Goal: Task Accomplishment & Management: Use online tool/utility

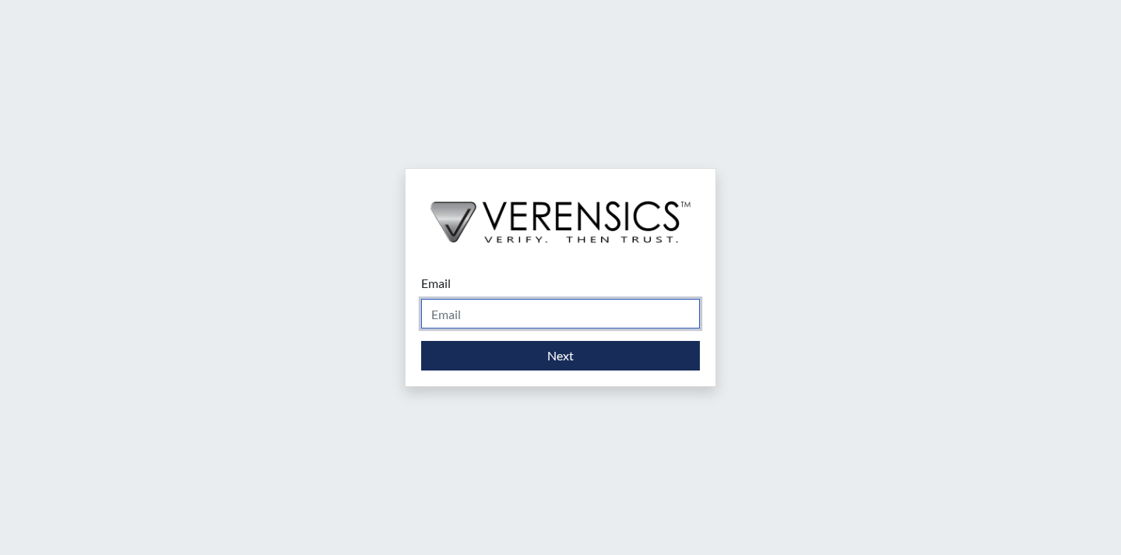
click at [610, 315] on input "Email" at bounding box center [560, 314] width 279 height 30
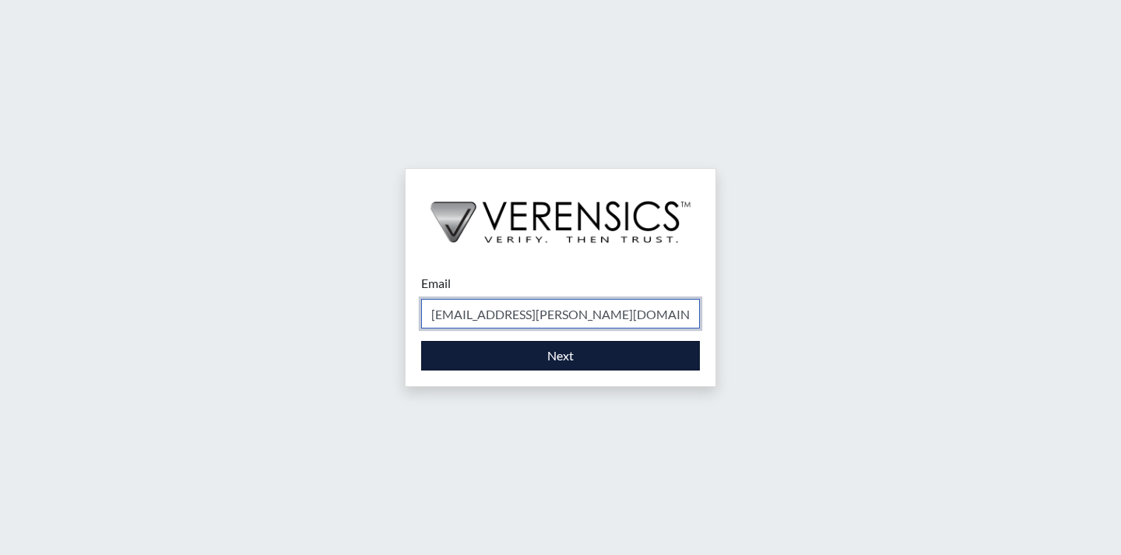
type input "[EMAIL_ADDRESS][PERSON_NAME][DOMAIN_NAME]"
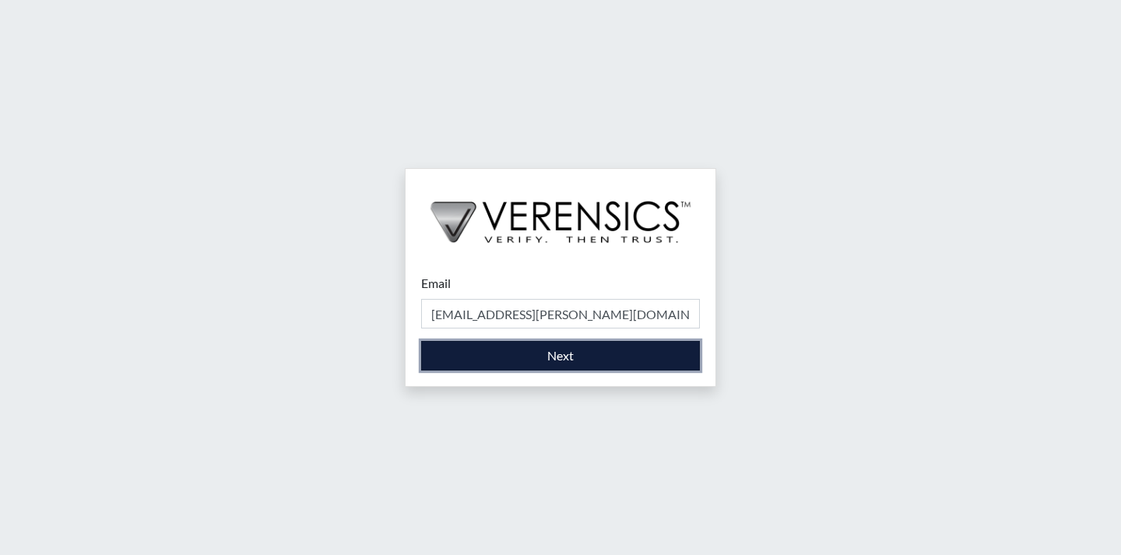
click at [521, 357] on button "Next" at bounding box center [560, 356] width 279 height 30
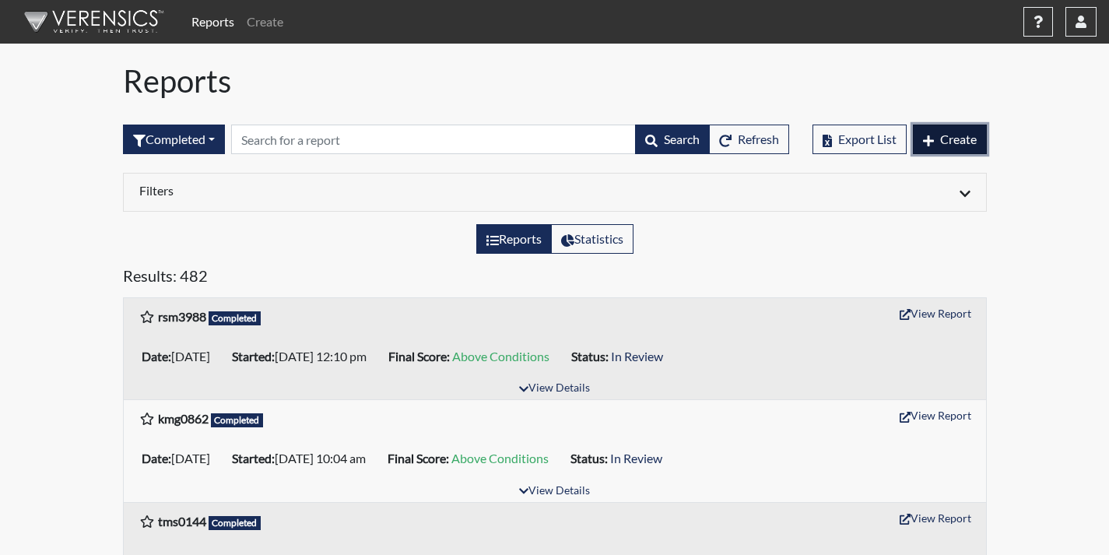
click at [946, 143] on span "Create" at bounding box center [958, 139] width 37 height 15
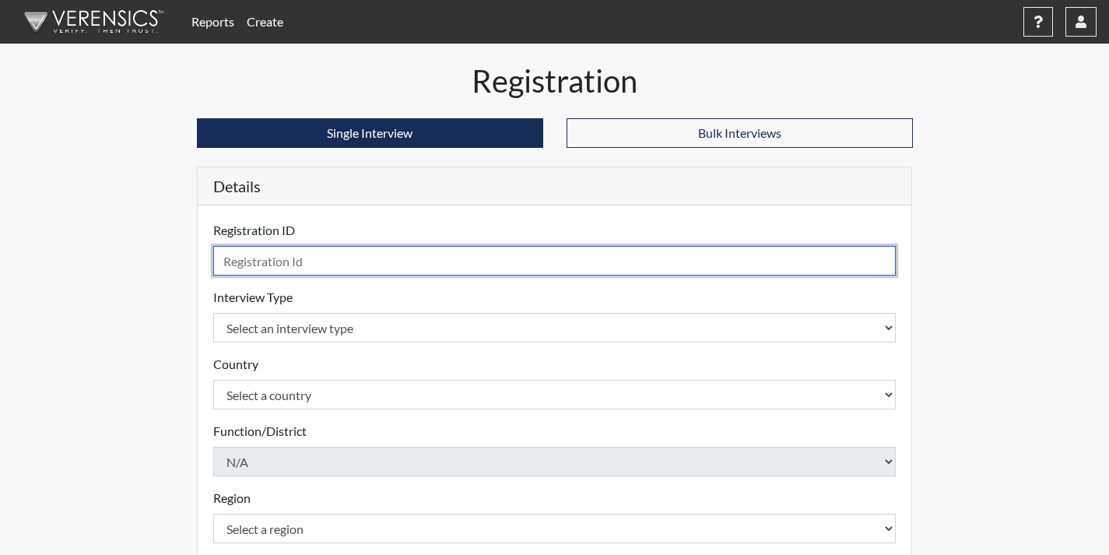
click at [326, 267] on input "text" at bounding box center [554, 261] width 683 height 30
type input "JRD8113"
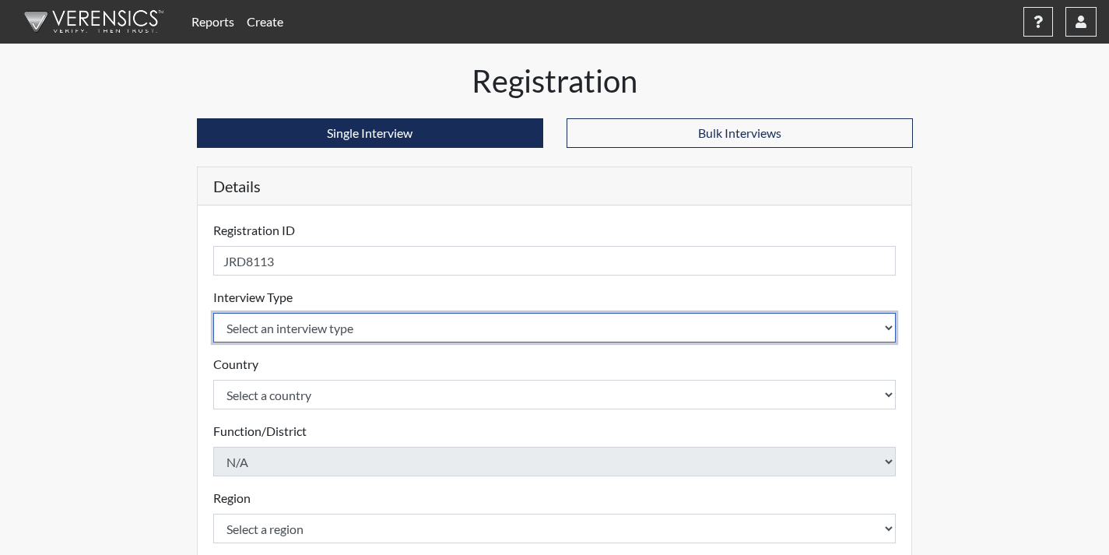
click at [295, 329] on select "Select an interview type Corrections Pre-Employment" at bounding box center [554, 328] width 683 height 30
select select "ff733e93-e1bf-11ea-9c9f-0eff0cf7eb8f"
click at [213, 313] on select "Select an interview type Corrections Pre-Employment" at bounding box center [554, 328] width 683 height 30
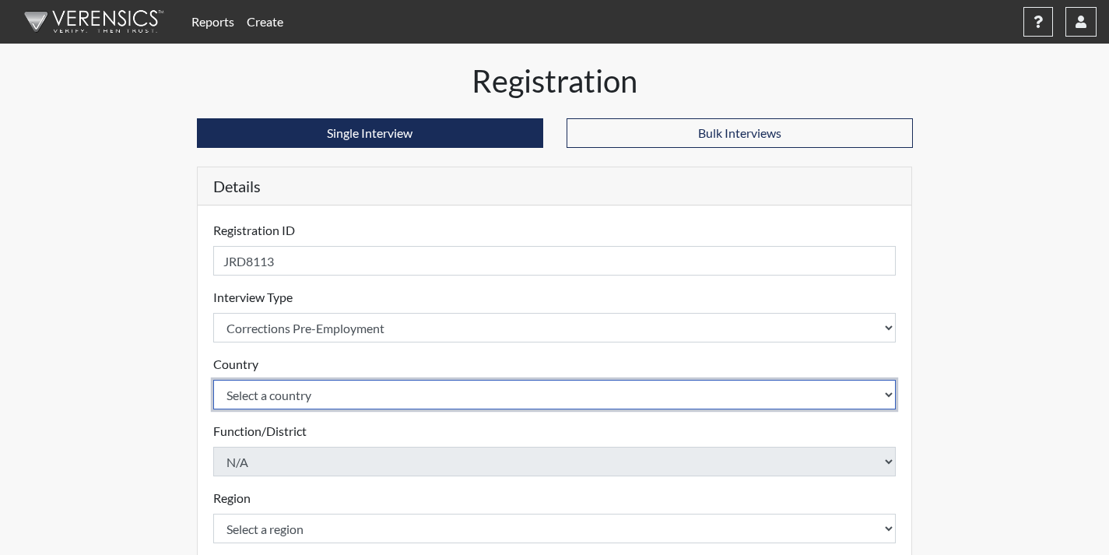
click at [297, 395] on select "Select a country [GEOGRAPHIC_DATA] [GEOGRAPHIC_DATA]" at bounding box center [554, 395] width 683 height 30
select select "united-states-of-[GEOGRAPHIC_DATA]"
click at [213, 380] on select "Select a country [GEOGRAPHIC_DATA] [GEOGRAPHIC_DATA]" at bounding box center [554, 395] width 683 height 30
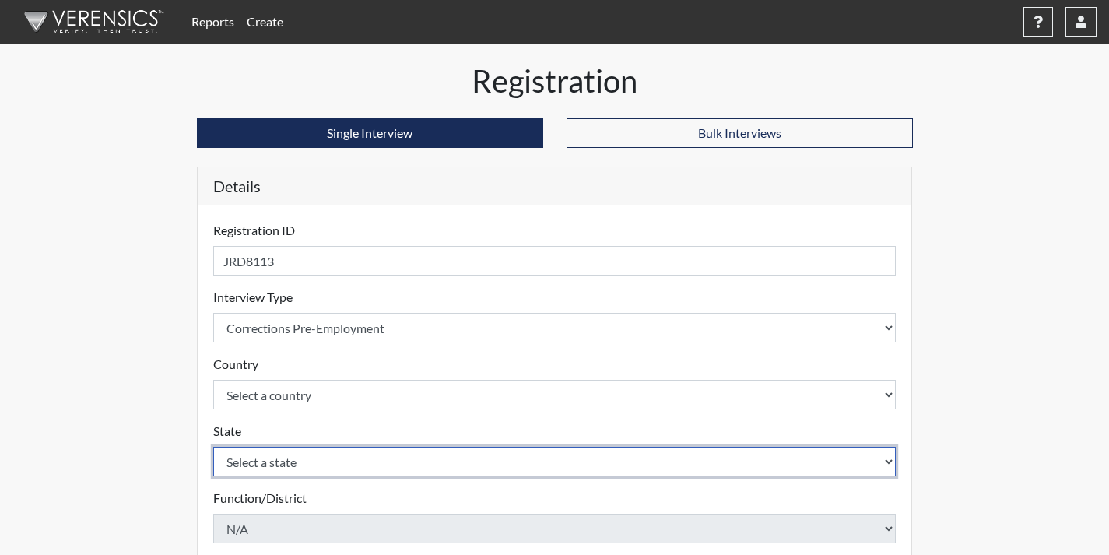
click at [299, 461] on select "Select a state [US_STATE] [US_STATE] [US_STATE] [US_STATE] [US_STATE] [US_STATE…" at bounding box center [554, 462] width 683 height 30
select select "GA"
click at [213, 447] on select "Select a state [US_STATE] [US_STATE] [US_STATE] [US_STATE] [US_STATE] [US_STATE…" at bounding box center [554, 462] width 683 height 30
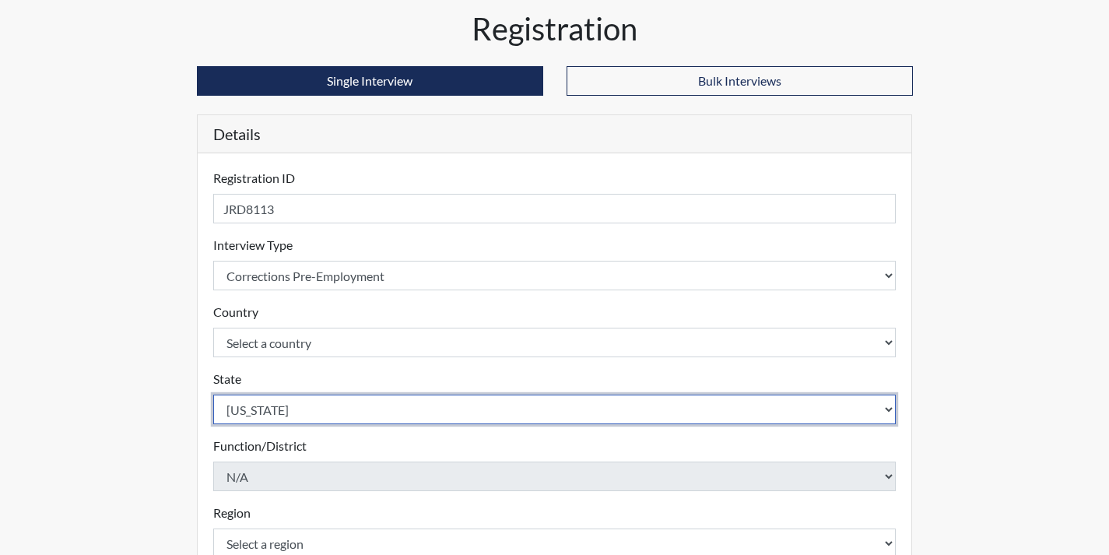
scroll to position [156, 0]
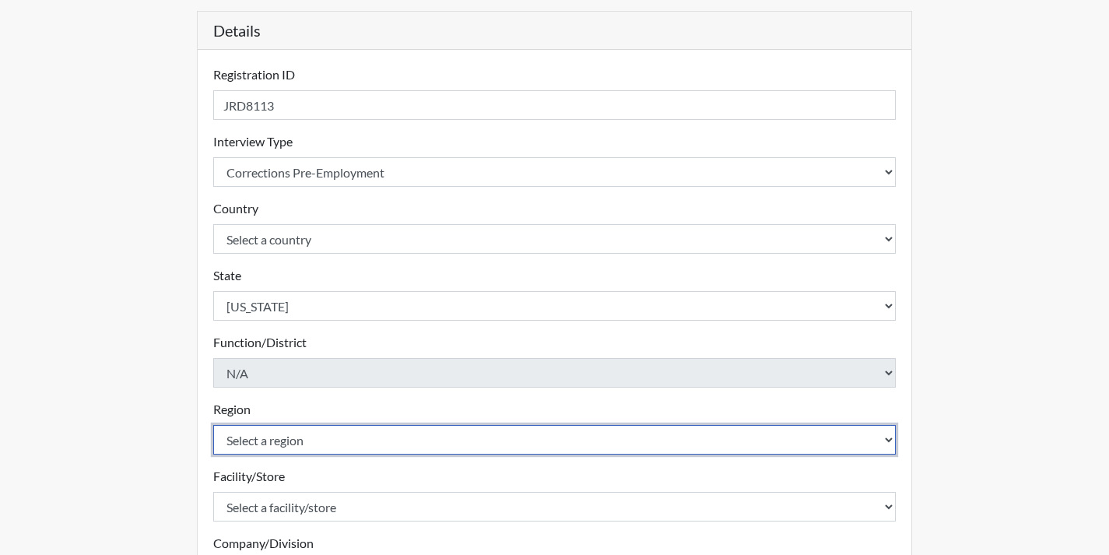
click at [307, 446] on select "Select a region [GEOGRAPHIC_DATA]" at bounding box center [554, 440] width 683 height 30
select select "743fb50d-a618-40f0-9631-f2ad6878b8a9"
click at [213, 425] on select "Select a region [GEOGRAPHIC_DATA]" at bounding box center [554, 440] width 683 height 30
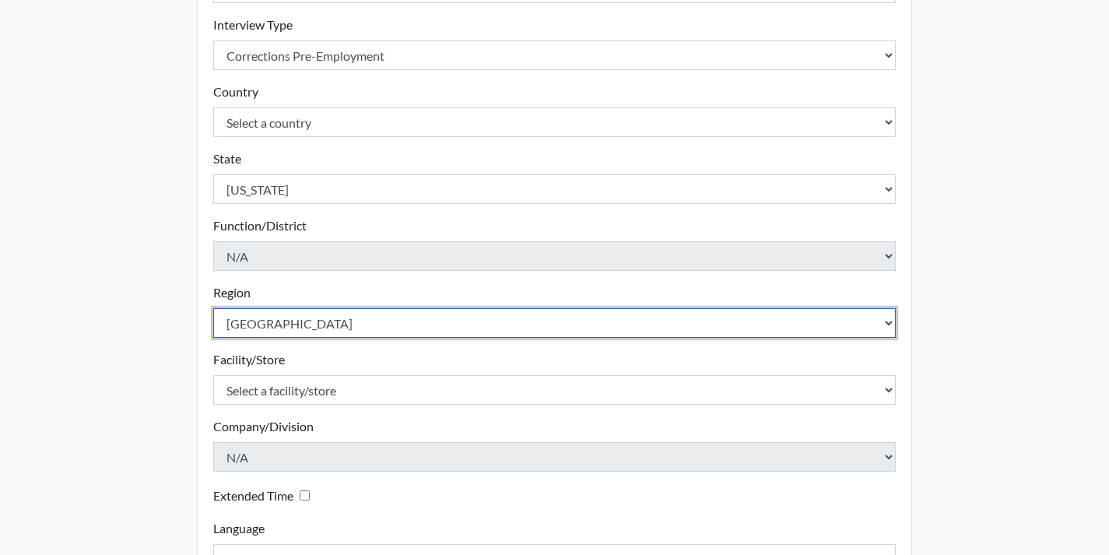
scroll to position [311, 0]
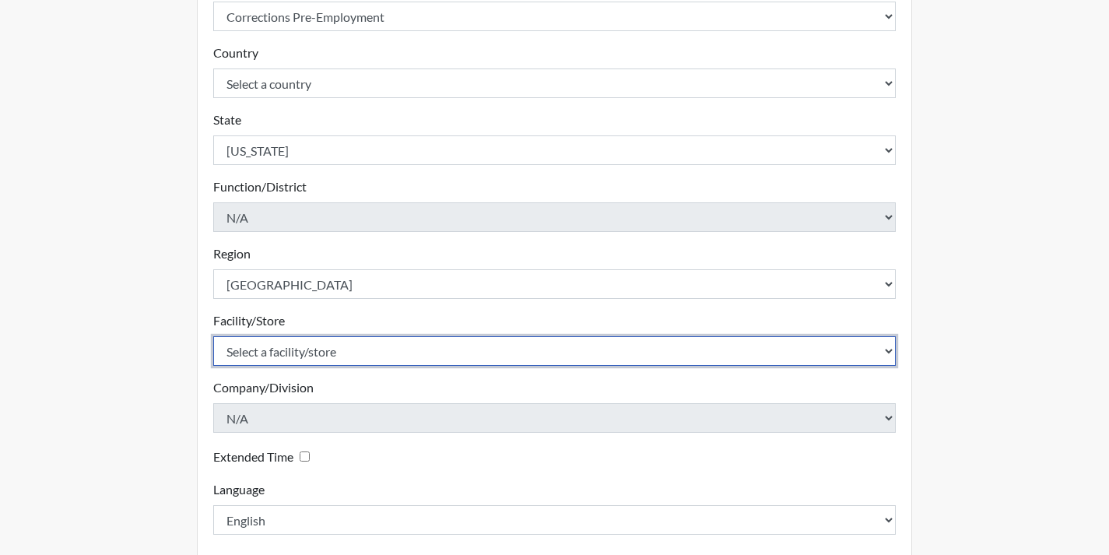
click at [335, 356] on select "Select a facility/store Coastal SP" at bounding box center [554, 351] width 683 height 30
select select "1ca32380-6dc3-48c7-adf5-9eb7d7284c70"
click at [213, 336] on select "Select a facility/store Coastal SP" at bounding box center [554, 351] width 683 height 30
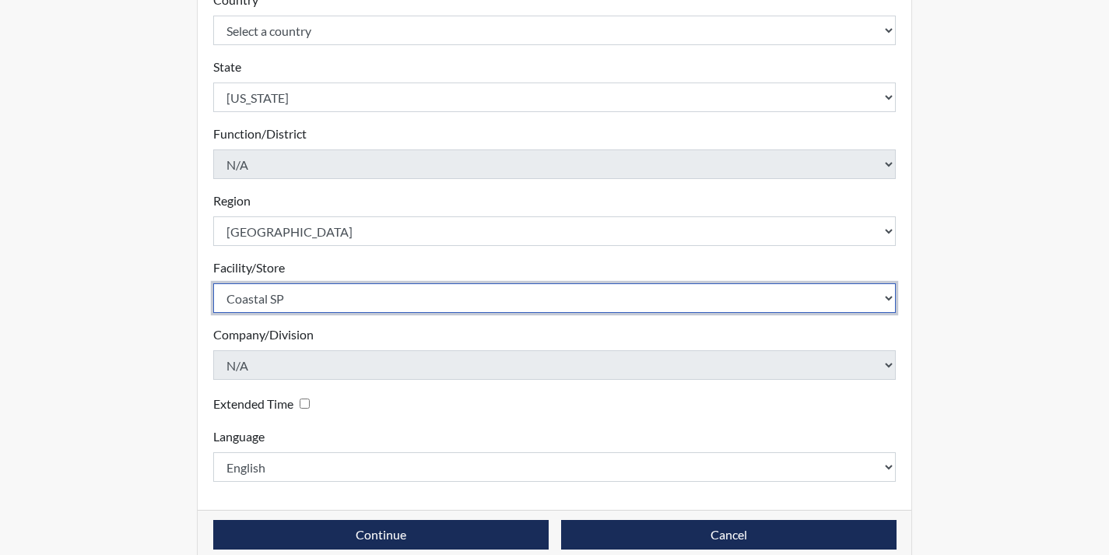
scroll to position [388, 0]
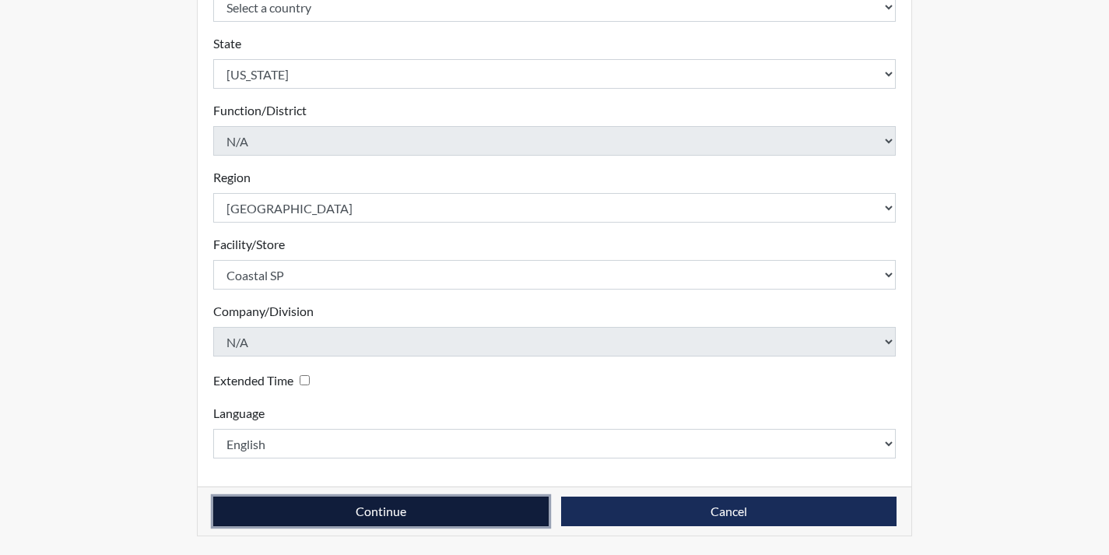
click at [531, 502] on button "Continue" at bounding box center [380, 512] width 335 height 30
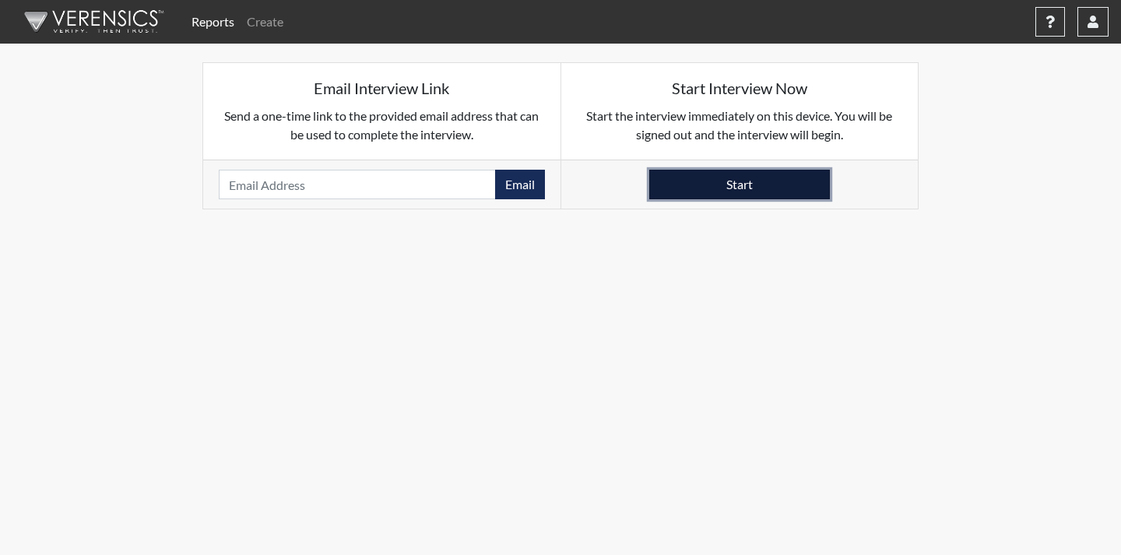
click at [753, 189] on button "Start" at bounding box center [739, 185] width 181 height 30
